Goal: Task Accomplishment & Management: Manage account settings

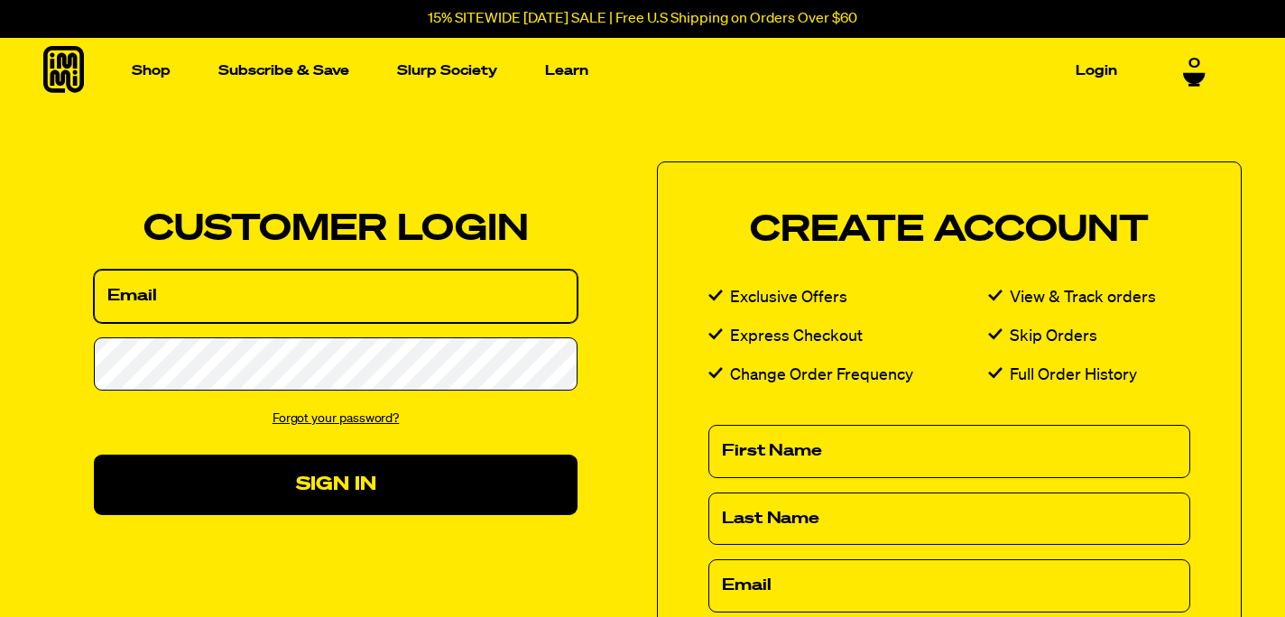
click at [216, 300] on input "Email" at bounding box center [336, 296] width 484 height 53
type input "[EMAIL_ADDRESS][DOMAIN_NAME]"
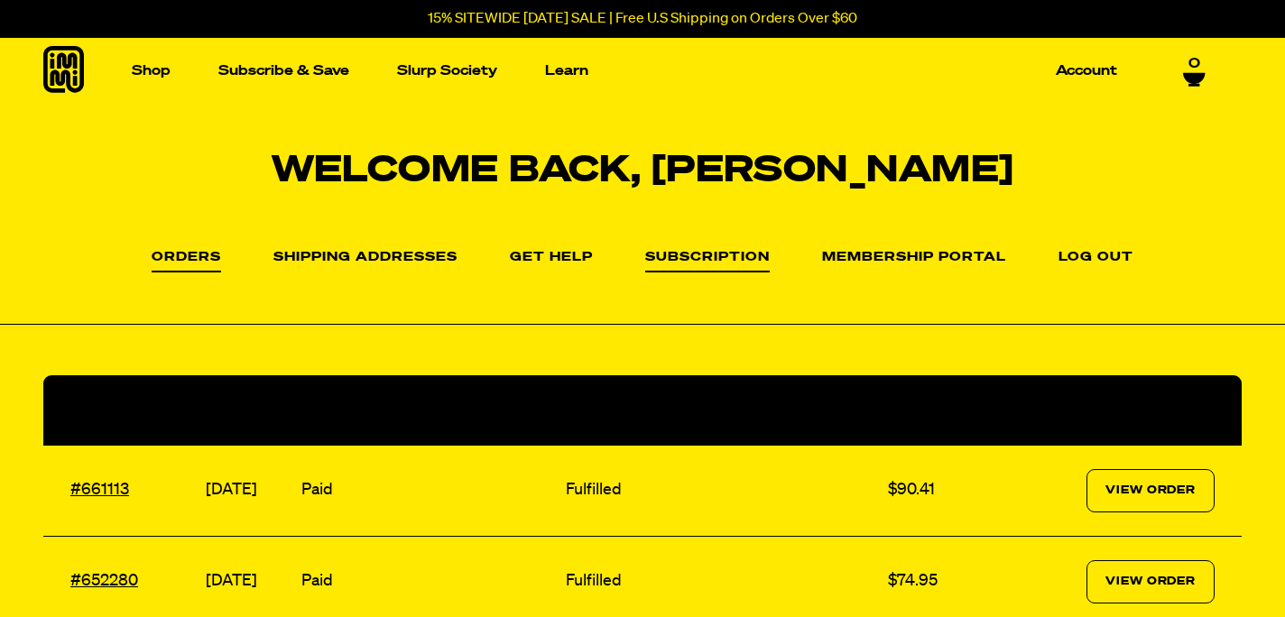
click at [721, 255] on link "Subscription" at bounding box center [707, 262] width 124 height 22
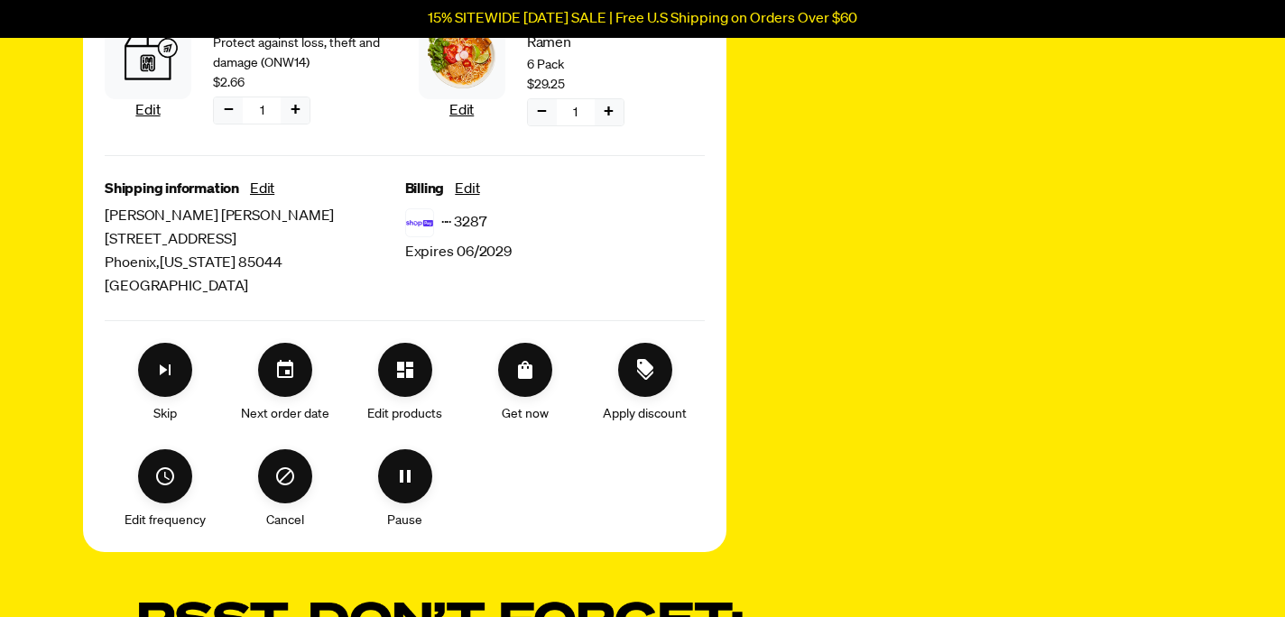
scroll to position [688, 0]
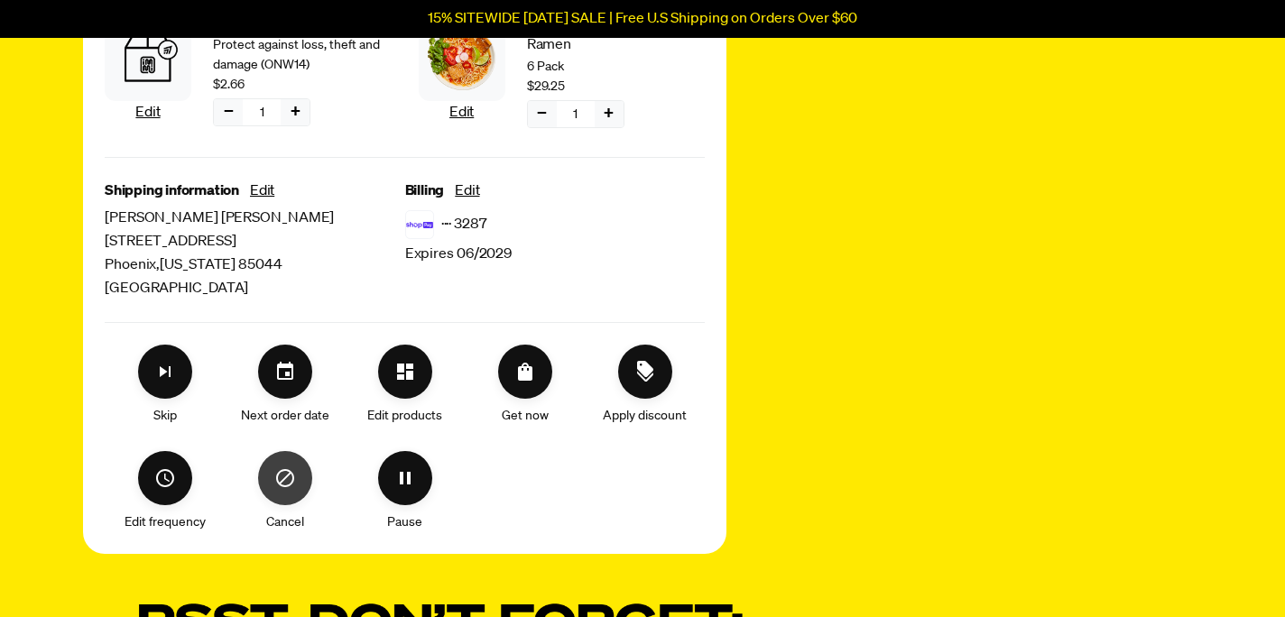
click at [285, 484] on icon "Cancel" at bounding box center [285, 478] width 18 height 18
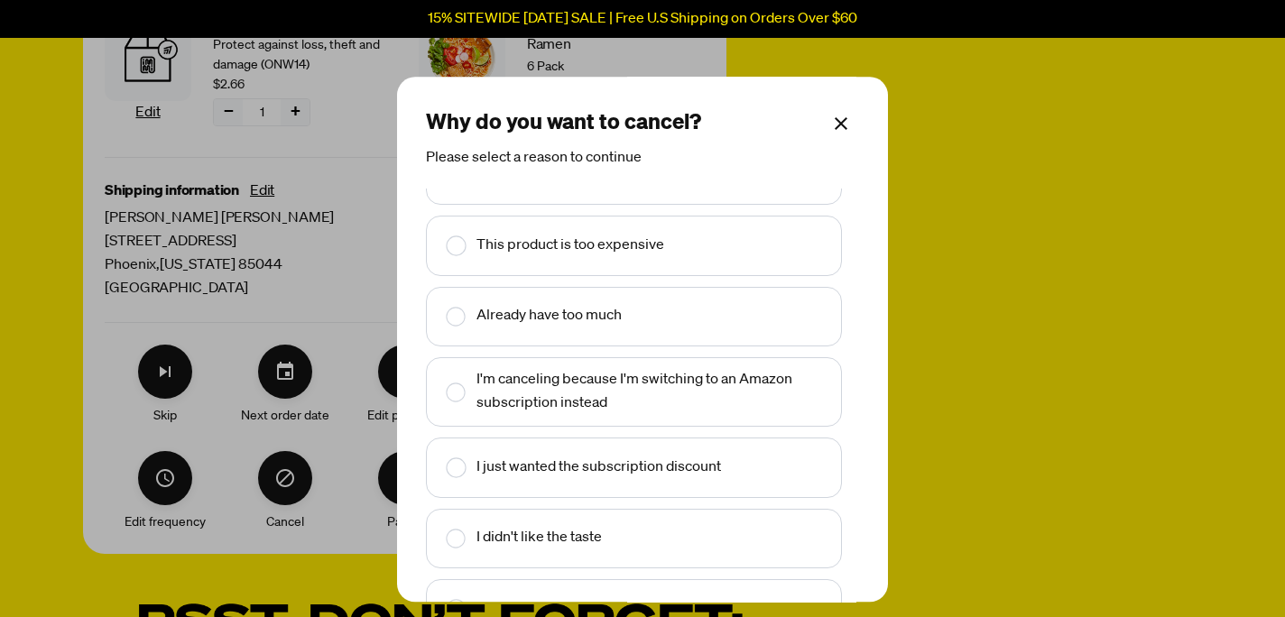
scroll to position [153, 0]
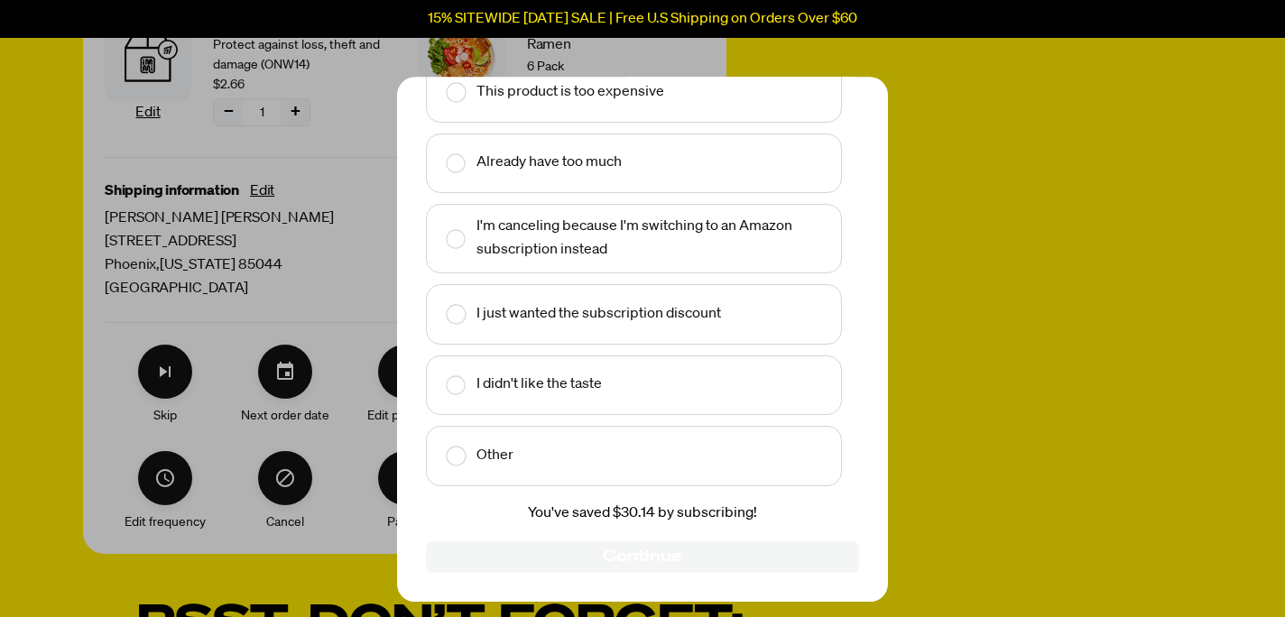
click at [490, 449] on text "Other" at bounding box center [494, 456] width 37 height 23
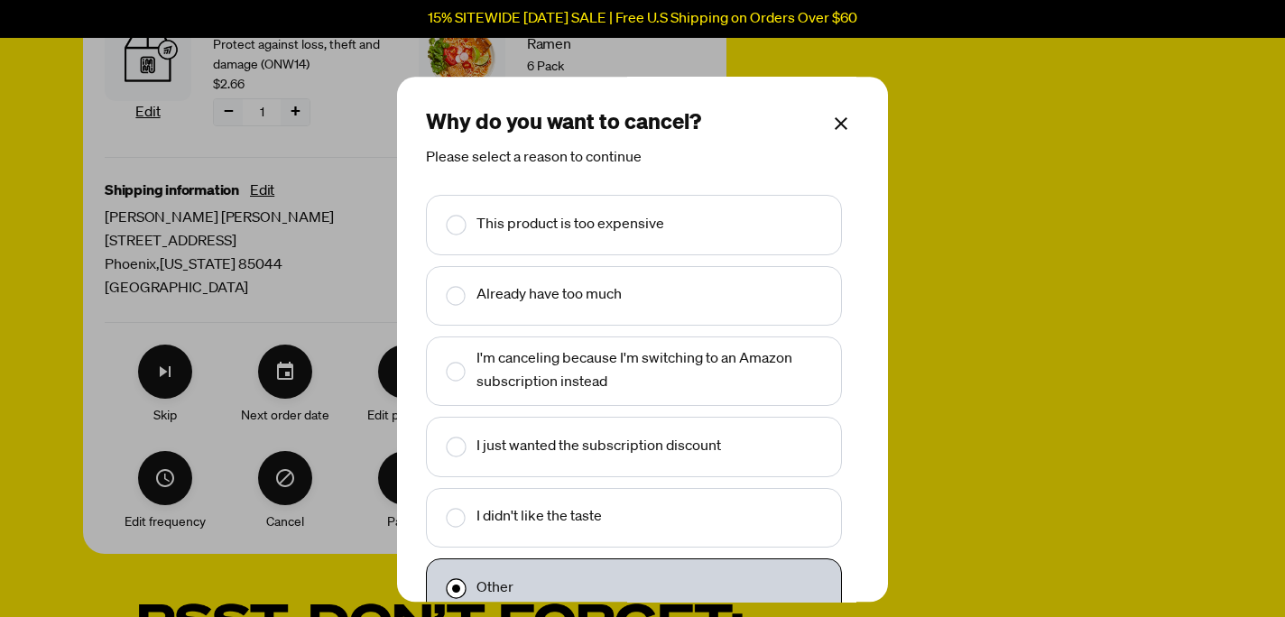
scroll to position [65, 0]
click at [542, 288] on text "Already have too much" at bounding box center [548, 295] width 145 height 23
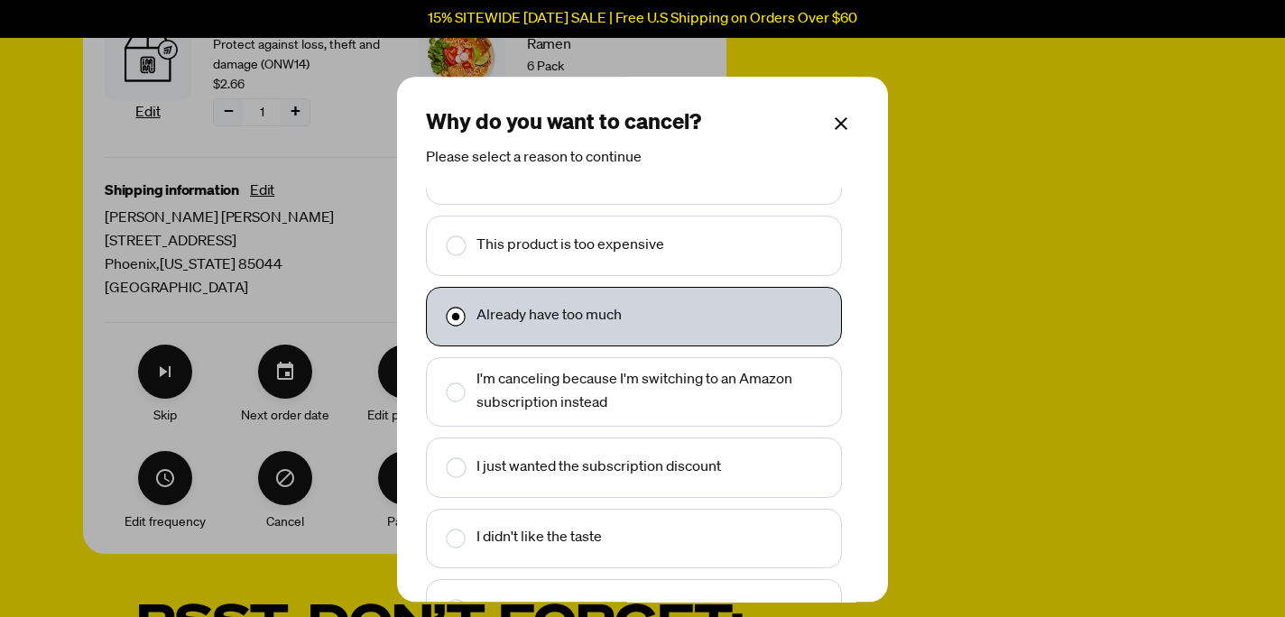
scroll to position [153, 0]
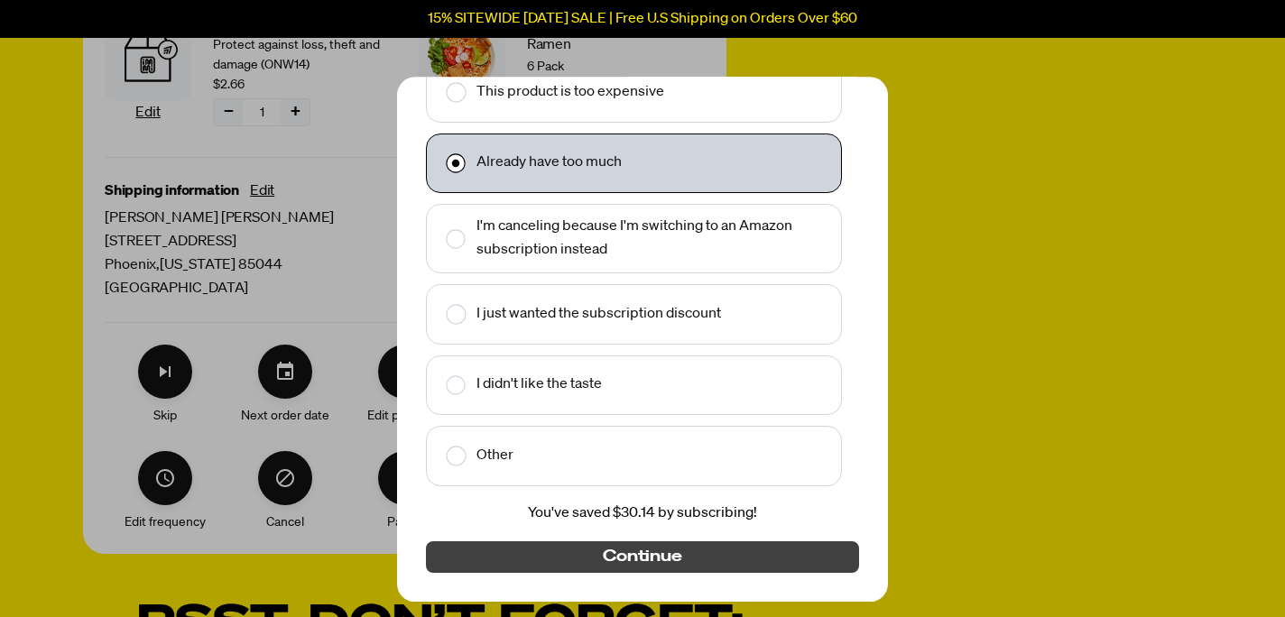
click at [636, 560] on span "Continue" at bounding box center [642, 558] width 79 height 20
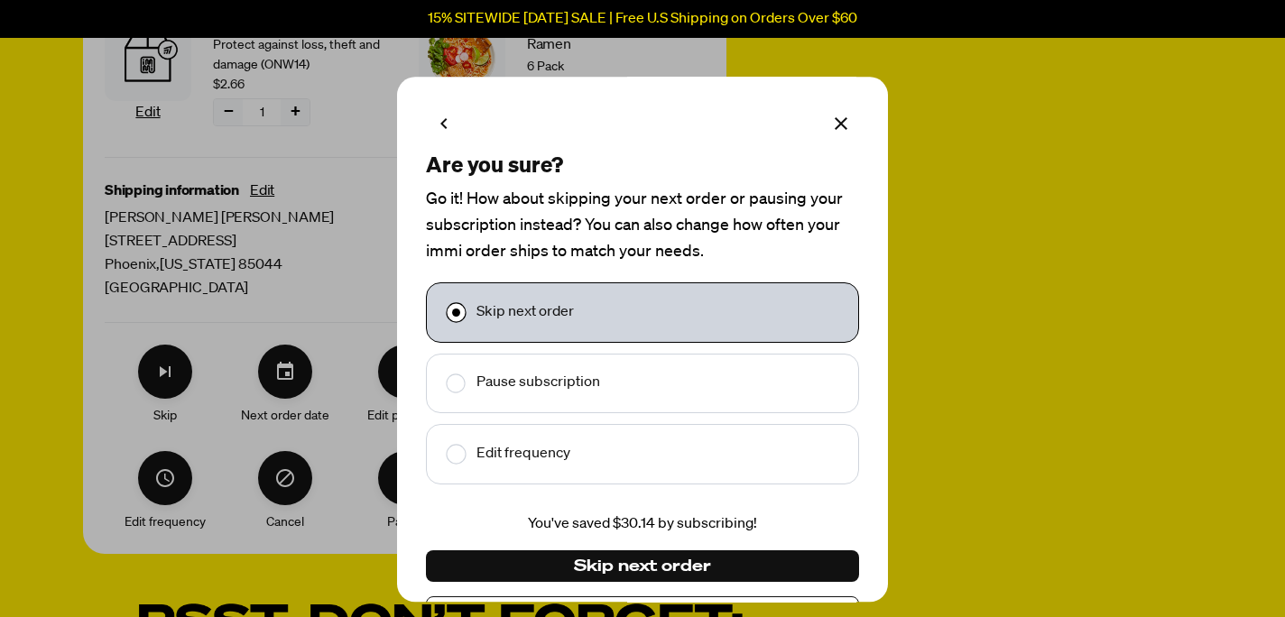
scroll to position [54, 0]
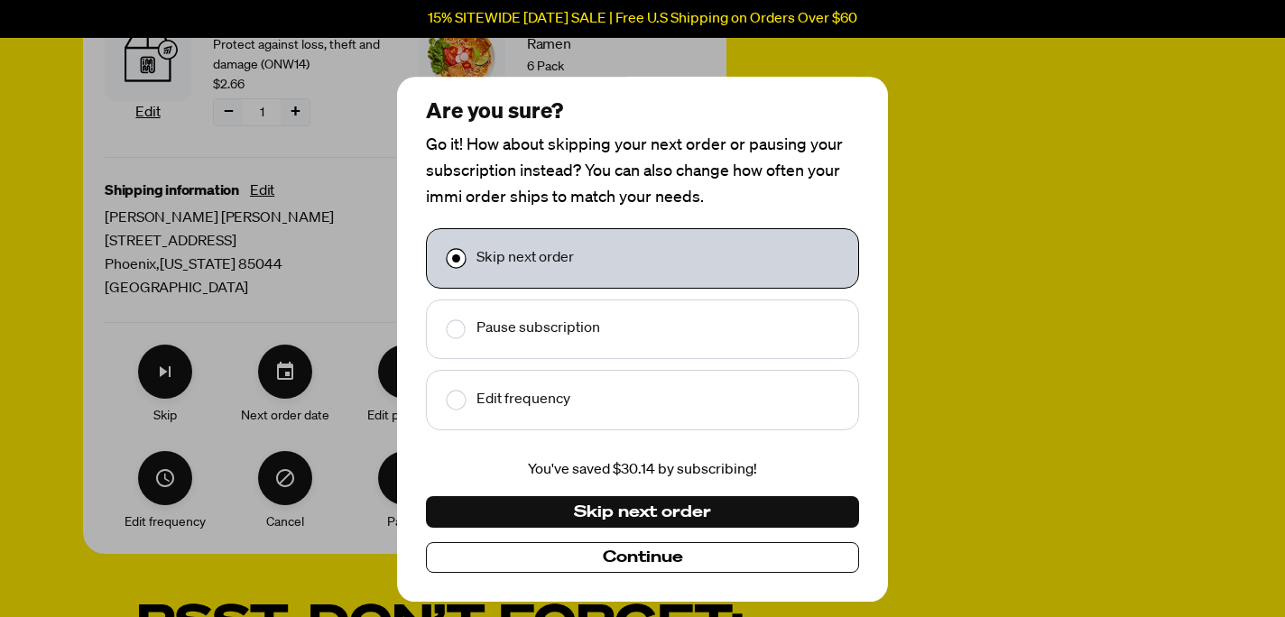
click at [646, 553] on span "Continue" at bounding box center [643, 558] width 80 height 20
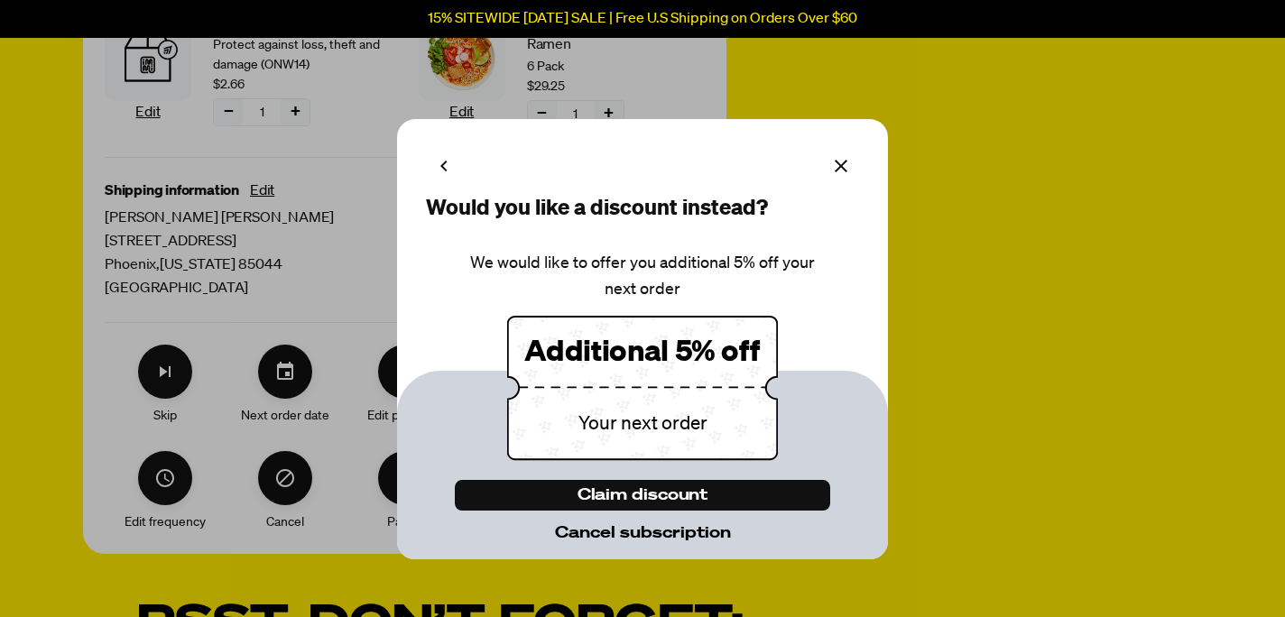
scroll to position [0, 0]
click at [640, 535] on span "Cancel subscription" at bounding box center [643, 533] width 176 height 20
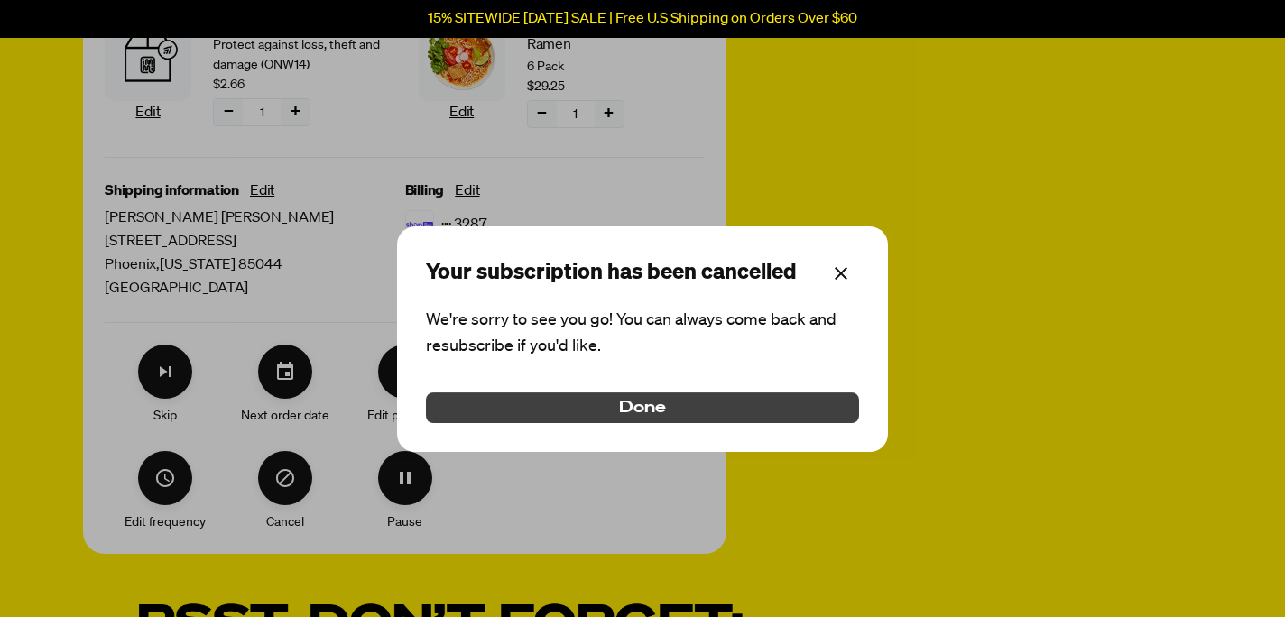
click at [622, 402] on span "Done" at bounding box center [642, 408] width 47 height 20
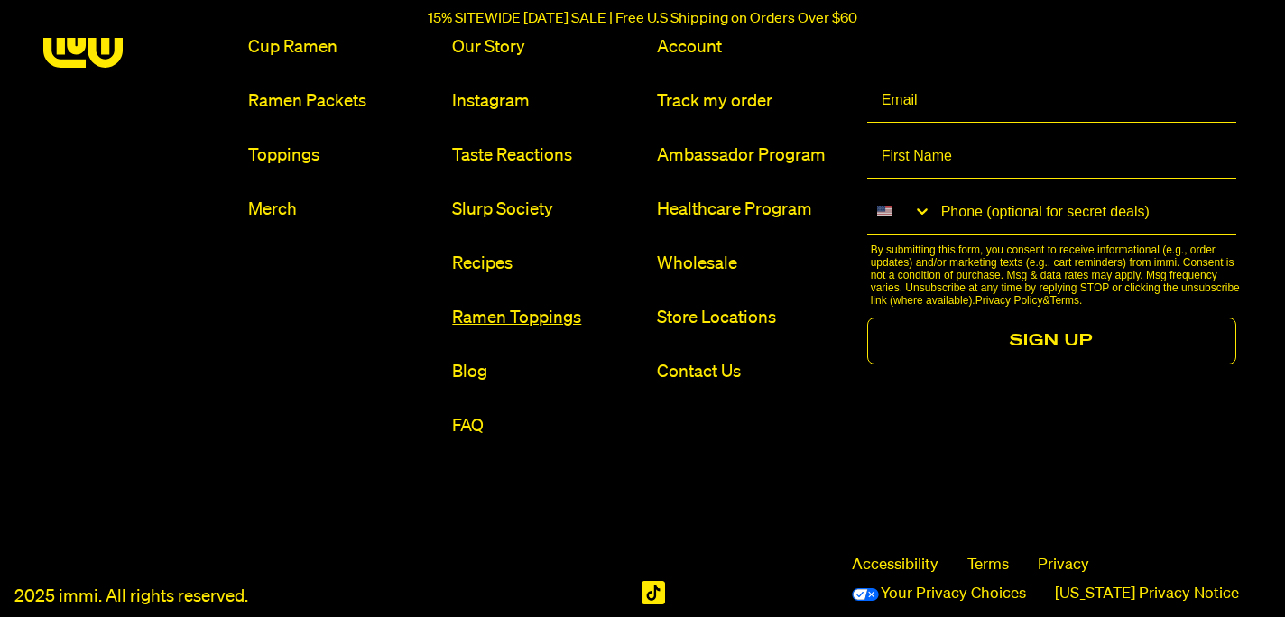
scroll to position [2216, 0]
